Goal: Communication & Community: Share content

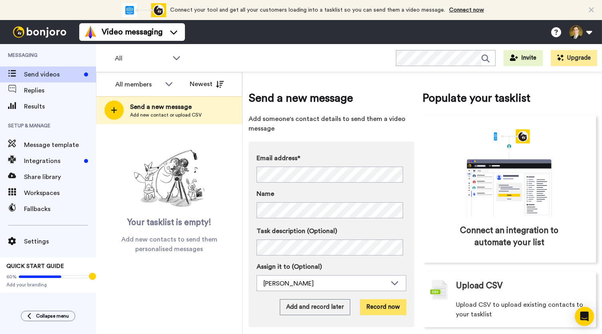
click at [382, 307] on button "Record now" at bounding box center [383, 307] width 46 height 16
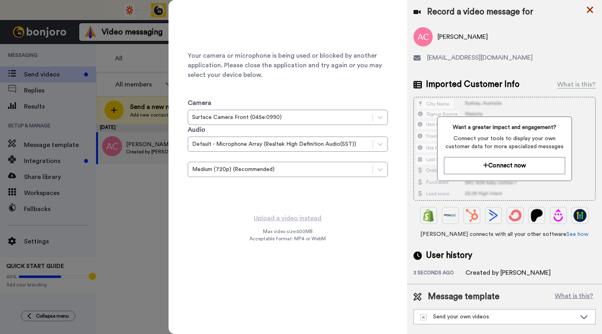
click at [587, 8] on icon at bounding box center [590, 10] width 8 height 10
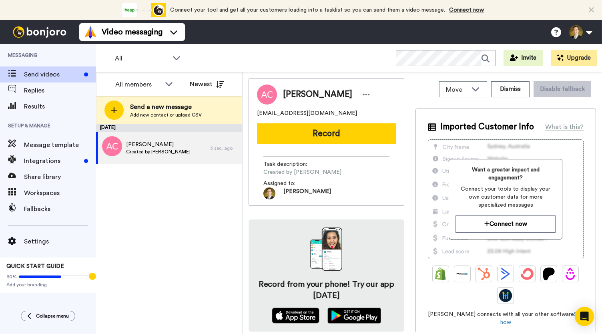
click at [334, 130] on button "Record" at bounding box center [326, 133] width 139 height 21
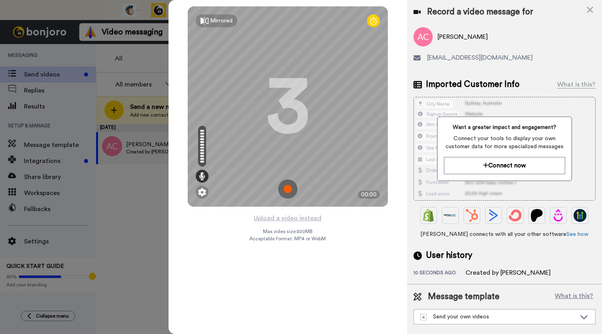
click at [283, 186] on img at bounding box center [287, 188] width 19 height 19
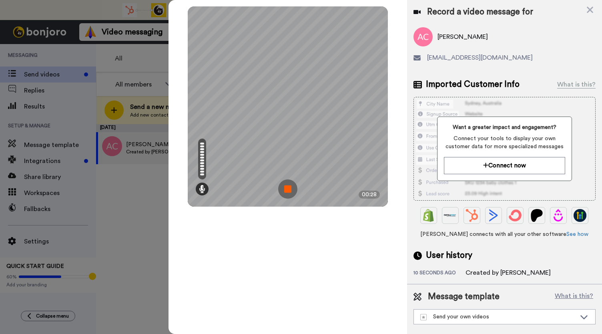
click at [283, 186] on img at bounding box center [287, 188] width 19 height 19
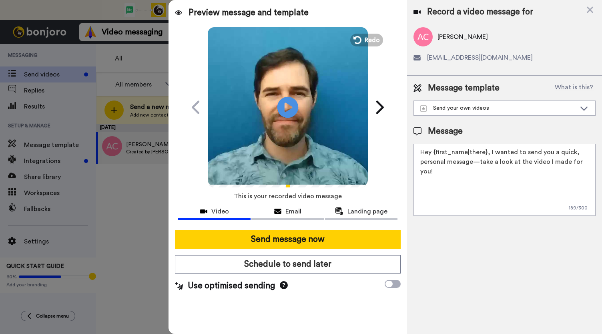
drag, startPoint x: 291, startPoint y: 104, endPoint x: 283, endPoint y: 115, distance: 13.2
click at [290, 105] on icon at bounding box center [288, 107] width 21 height 21
click at [278, 207] on div "Email" at bounding box center [288, 212] width 72 height 10
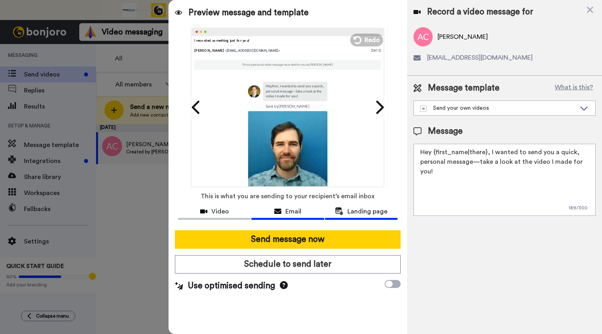
click at [362, 218] on button "Landing page" at bounding box center [361, 212] width 72 height 15
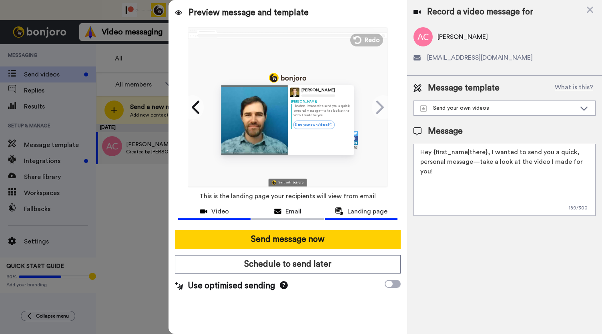
click at [206, 207] on div "Video" at bounding box center [214, 212] width 72 height 10
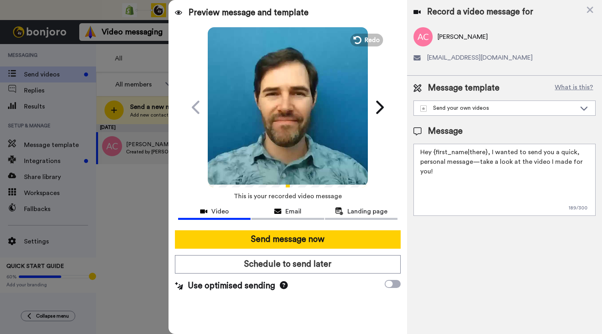
click at [284, 129] on video at bounding box center [288, 106] width 160 height 160
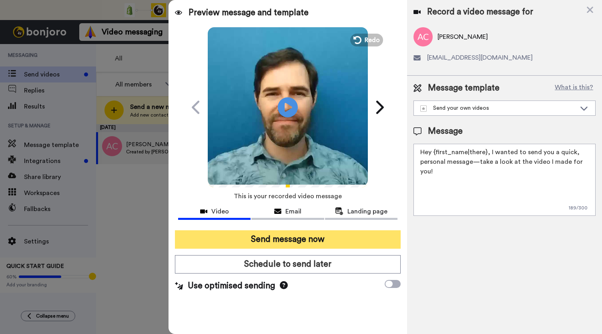
click at [278, 236] on button "Send message now" at bounding box center [288, 239] width 226 height 18
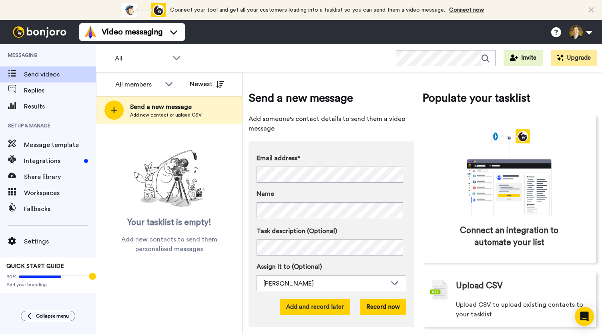
click at [313, 308] on button "Add and record later" at bounding box center [315, 307] width 70 height 16
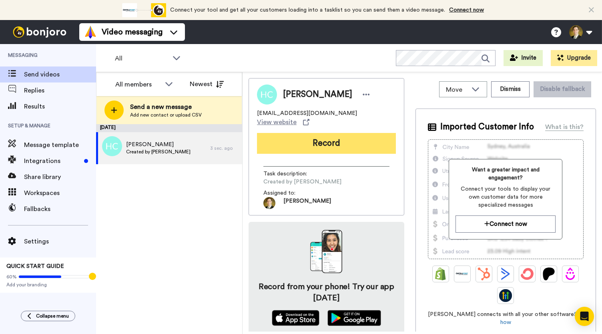
click at [285, 141] on button "Record" at bounding box center [326, 143] width 139 height 21
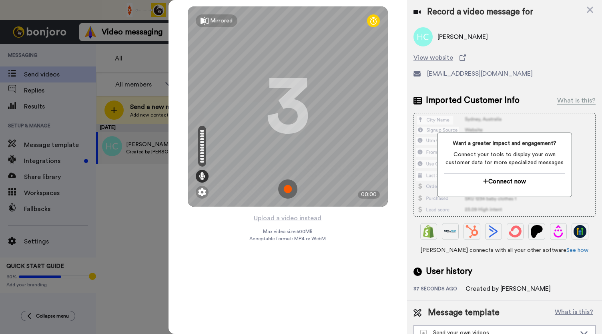
click at [285, 186] on img at bounding box center [287, 188] width 19 height 19
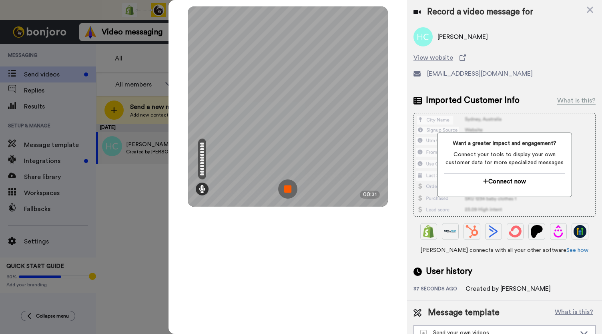
click at [285, 186] on img at bounding box center [287, 188] width 19 height 19
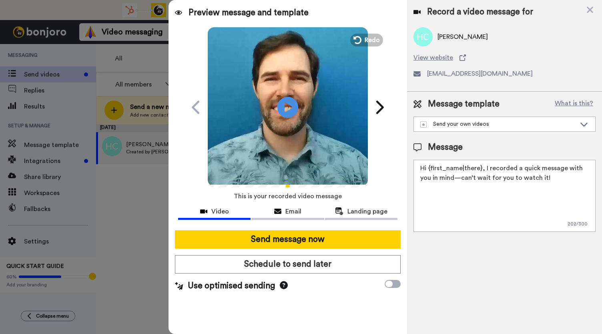
click at [286, 107] on icon "Play/Pause" at bounding box center [288, 107] width 21 height 38
click at [299, 213] on span "Email" at bounding box center [294, 212] width 16 height 10
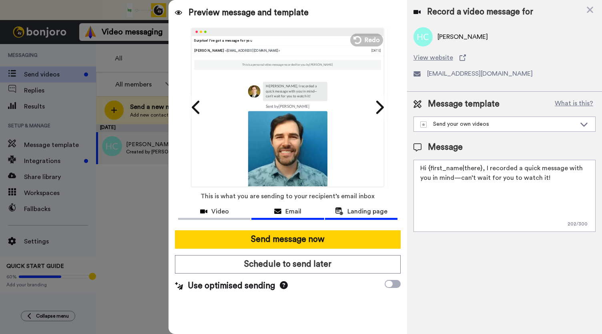
click at [358, 210] on span "Landing page" at bounding box center [368, 212] width 40 height 10
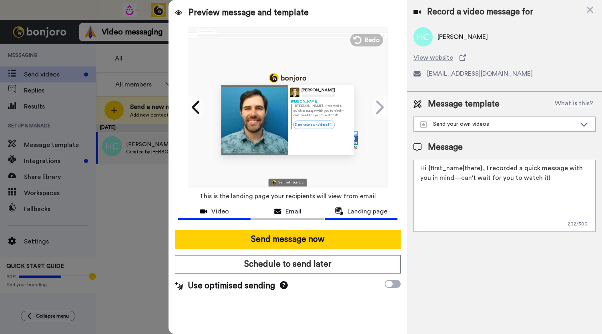
click at [211, 217] on button "Video" at bounding box center [214, 212] width 72 height 15
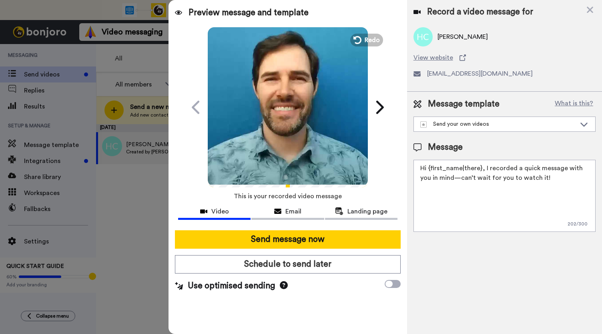
click at [286, 132] on video at bounding box center [288, 106] width 160 height 160
click at [287, 227] on div at bounding box center [287, 227] width 219 height 6
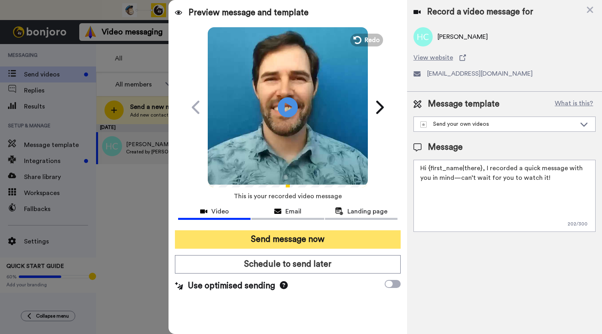
click at [281, 239] on button "Send message now" at bounding box center [288, 239] width 226 height 18
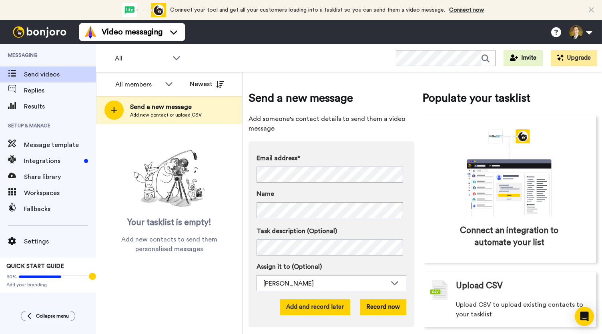
click at [309, 313] on button "Add and record later" at bounding box center [315, 307] width 70 height 16
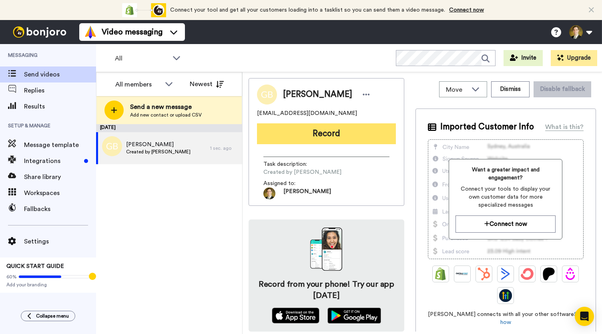
click at [325, 136] on button "Record" at bounding box center [326, 133] width 139 height 21
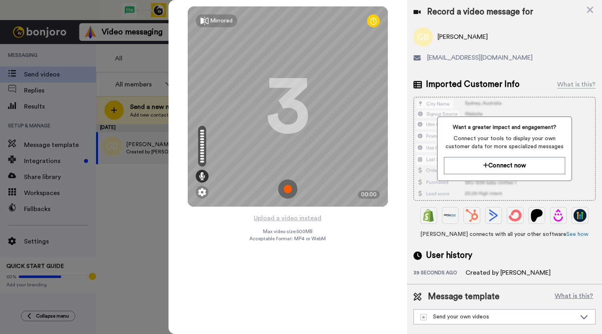
click at [284, 185] on img at bounding box center [287, 188] width 19 height 19
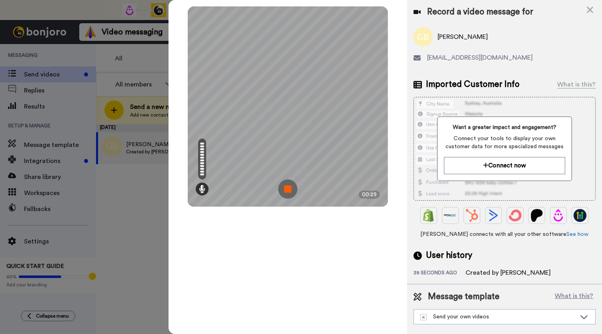
click at [284, 185] on img at bounding box center [287, 188] width 19 height 19
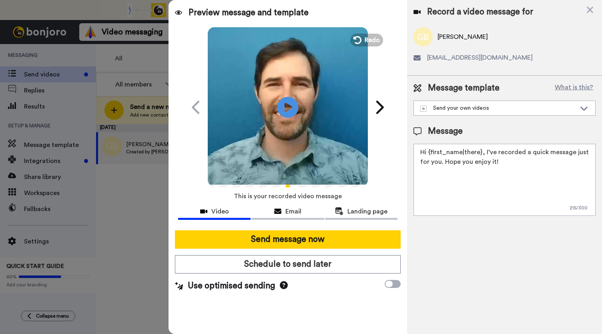
click at [284, 111] on icon at bounding box center [288, 107] width 21 height 21
click at [286, 213] on span "Email" at bounding box center [294, 212] width 16 height 10
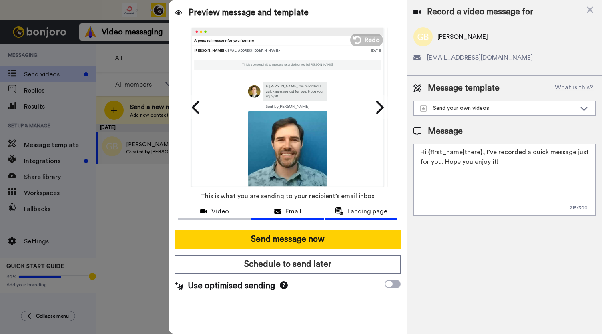
click at [357, 213] on span "Landing page" at bounding box center [368, 212] width 40 height 10
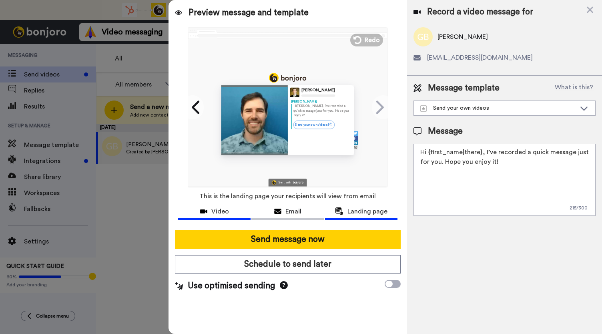
click at [212, 215] on span "Video" at bounding box center [220, 212] width 18 height 10
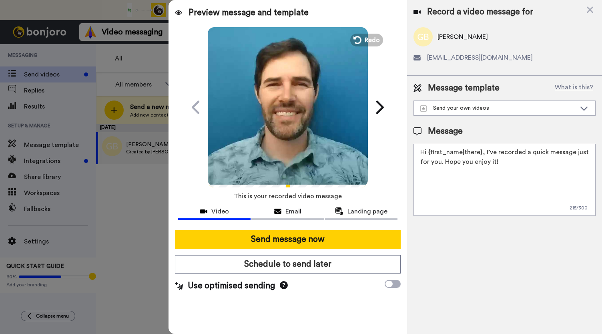
click at [278, 129] on video at bounding box center [288, 106] width 160 height 160
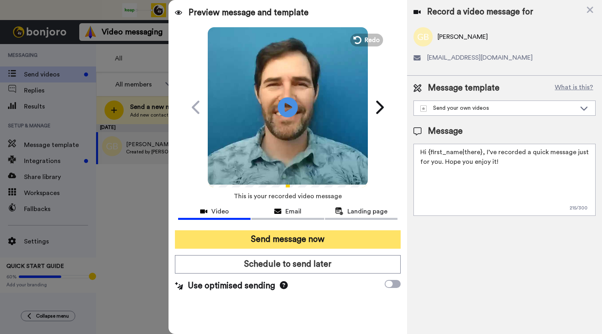
click at [285, 238] on button "Send message now" at bounding box center [288, 239] width 226 height 18
